Goal: Information Seeking & Learning: Learn about a topic

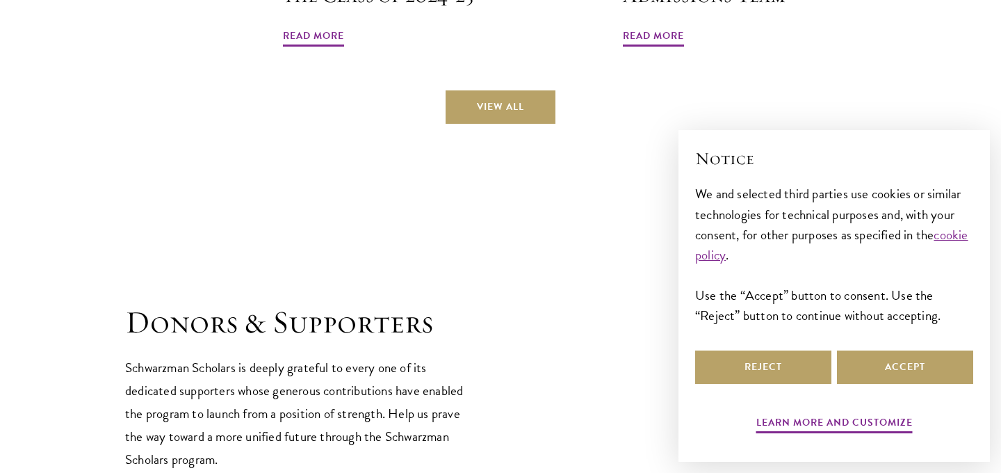
scroll to position [3678, 0]
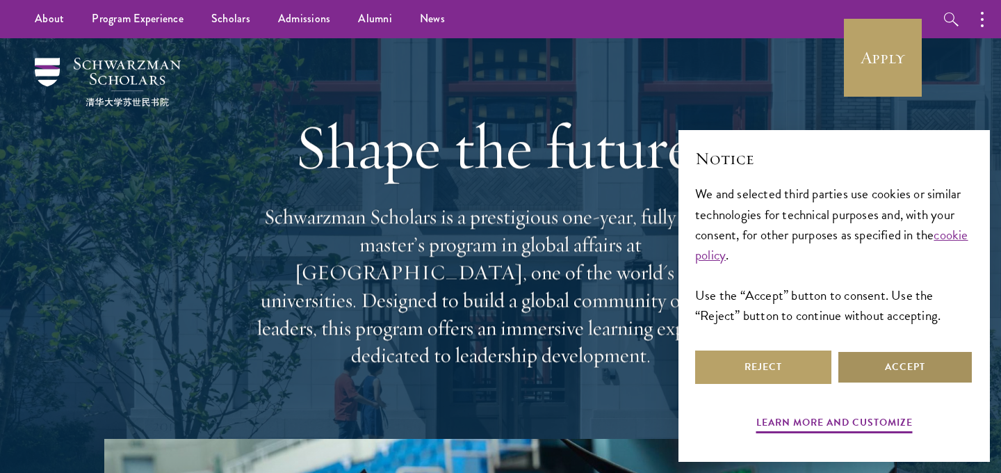
click at [869, 372] on button "Accept" at bounding box center [905, 367] width 136 height 33
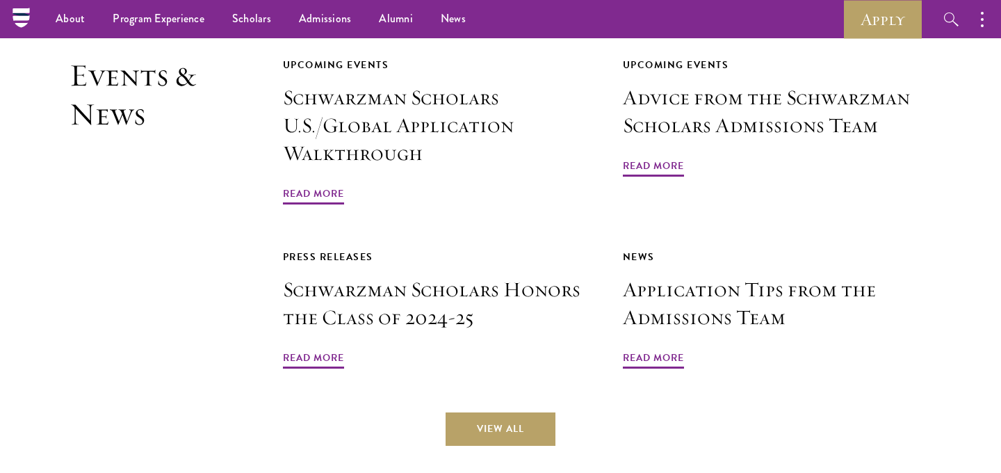
scroll to position [3172, 0]
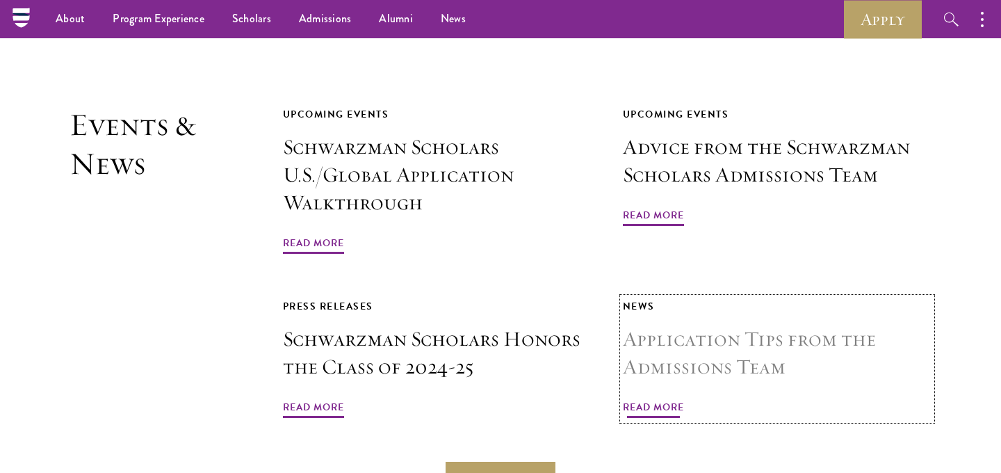
click at [643, 399] on span "Read More" at bounding box center [653, 410] width 61 height 22
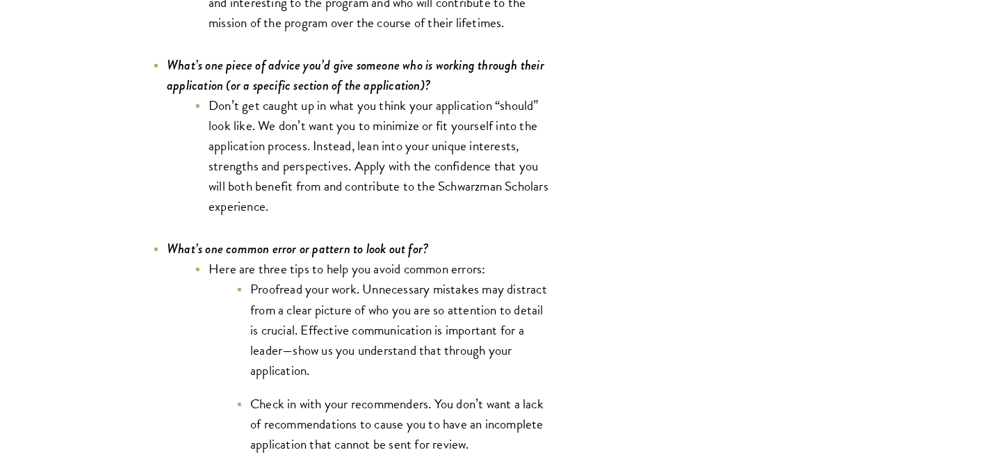
scroll to position [4345, 0]
